Goal: Task Accomplishment & Management: Use online tool/utility

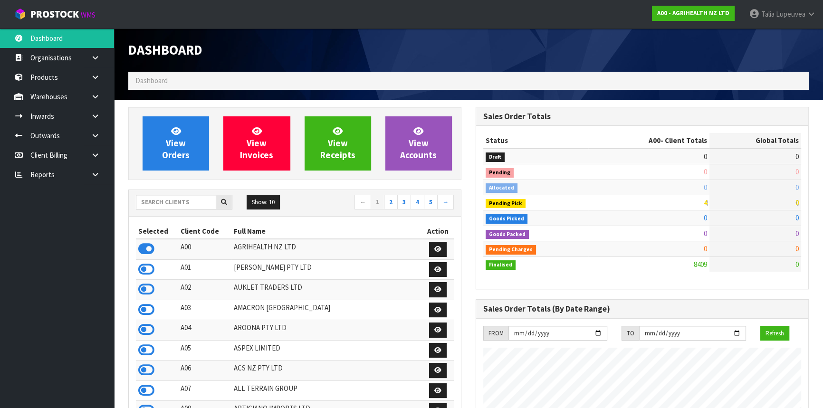
scroll to position [718, 347]
click at [202, 198] on input "text" at bounding box center [176, 202] width 80 height 15
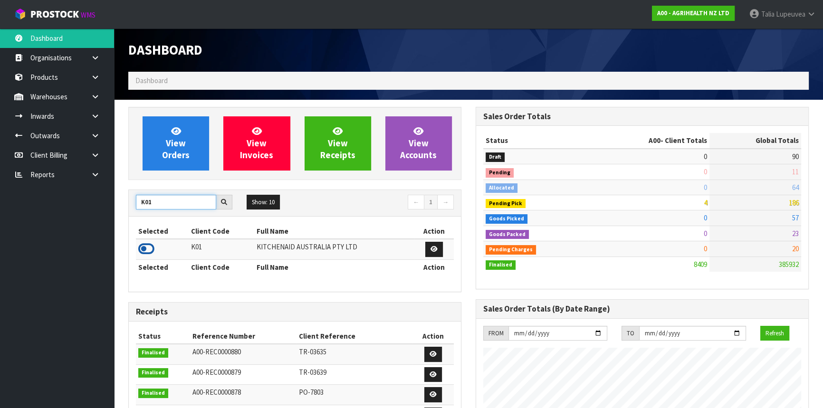
type input "K01"
click at [144, 245] on icon at bounding box center [146, 249] width 16 height 14
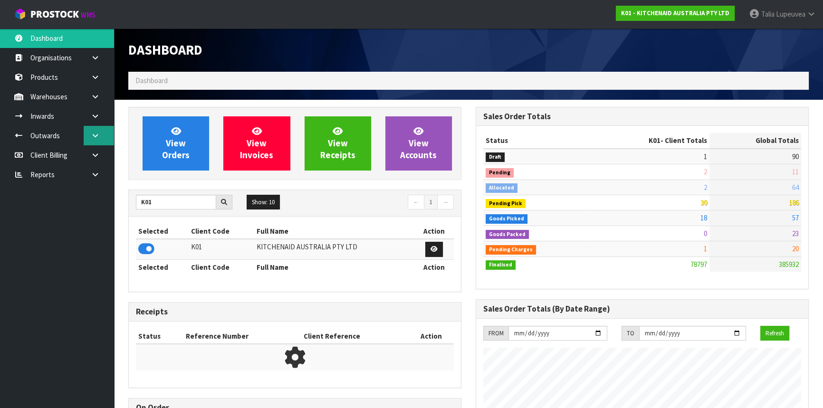
click at [98, 132] on icon at bounding box center [95, 135] width 9 height 7
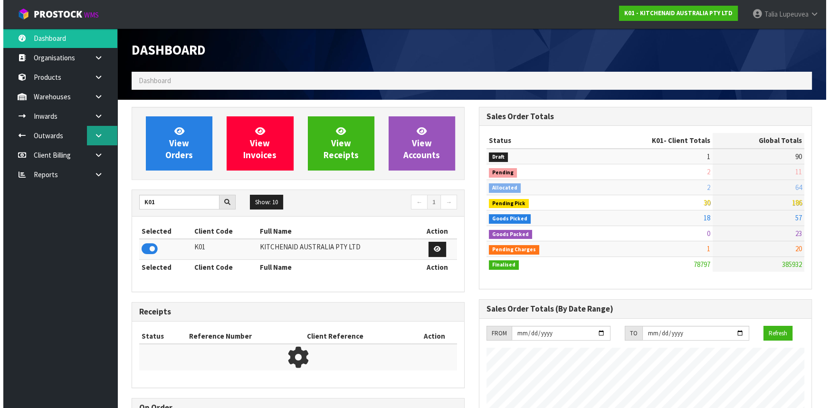
scroll to position [718, 347]
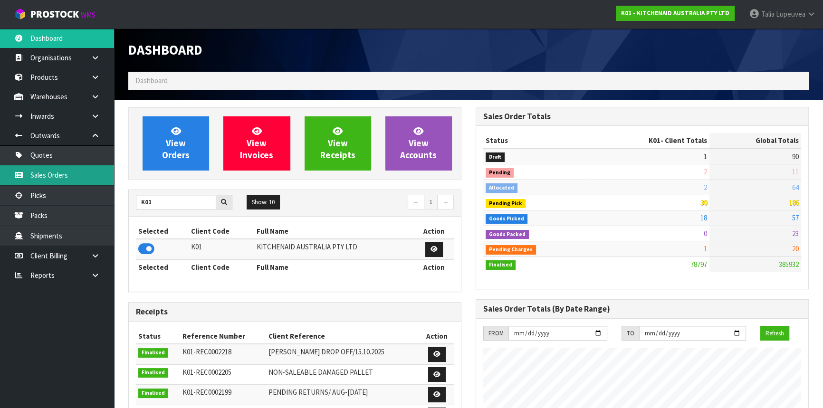
click at [92, 168] on link "Sales Orders" at bounding box center [57, 174] width 114 height 19
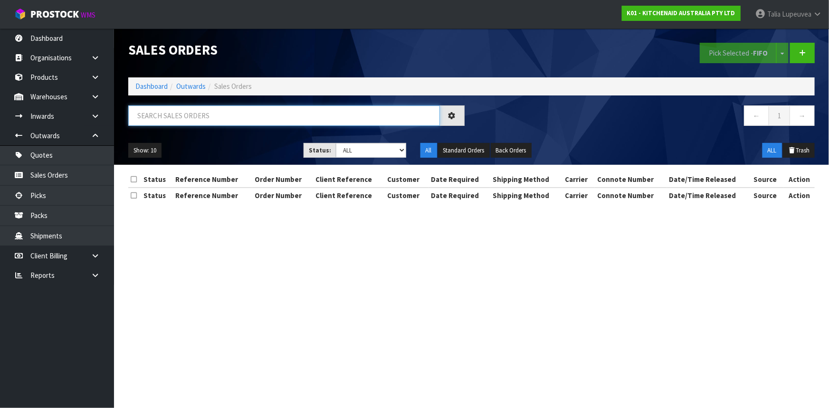
click at [187, 112] on input "text" at bounding box center [284, 115] width 312 height 20
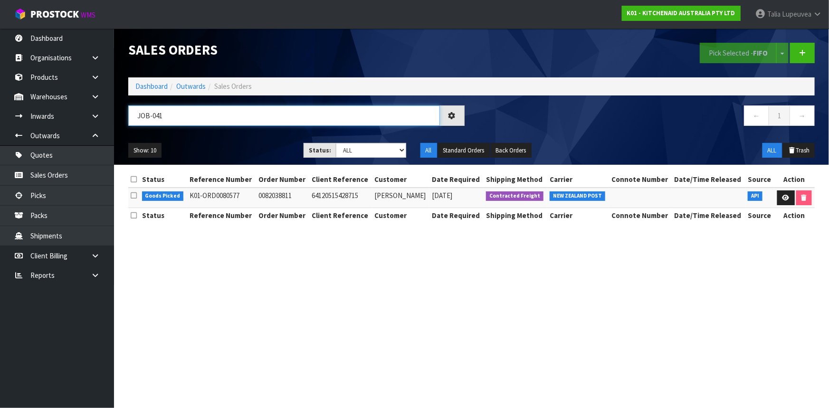
type input "JOB-041"
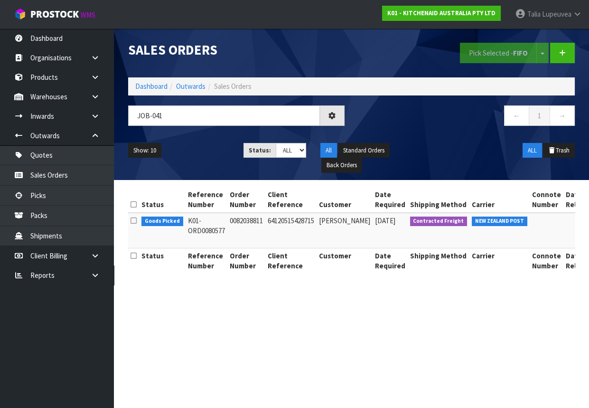
click at [427, 132] on div "← 1 →" at bounding box center [467, 120] width 231 height 30
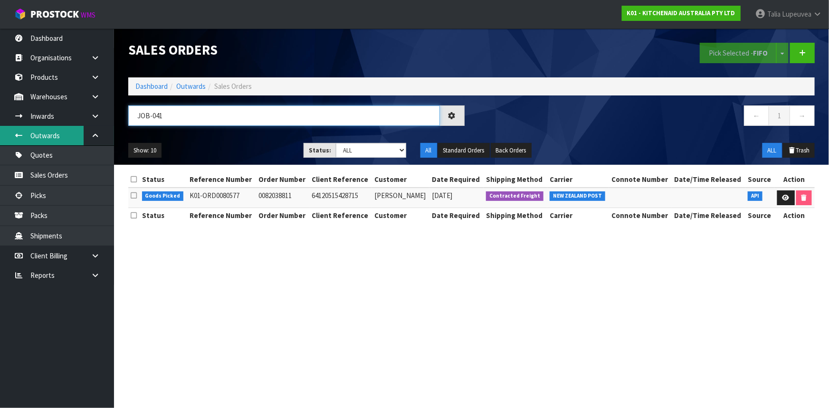
drag, startPoint x: 172, startPoint y: 116, endPoint x: 72, endPoint y: 139, distance: 102.4
click at [72, 139] on body "Toggle navigation ProStock WMS K01 - KITCHENAID AUSTRALIA PTY LTD Talia Lupeuve…" at bounding box center [414, 204] width 829 height 408
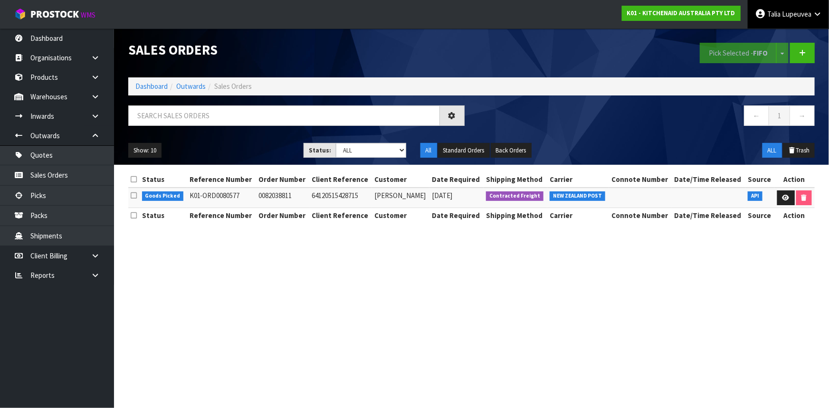
click at [785, 10] on span "Lupeuvea" at bounding box center [796, 14] width 29 height 9
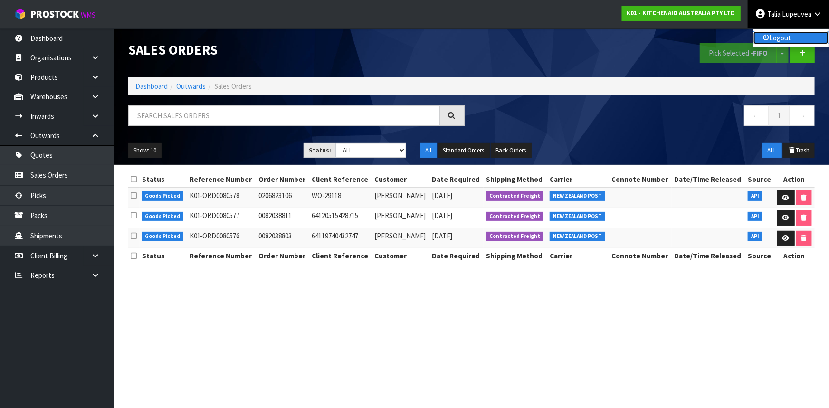
click at [796, 36] on link "Logout" at bounding box center [790, 37] width 75 height 13
